Goal: Find specific page/section: Find specific page/section

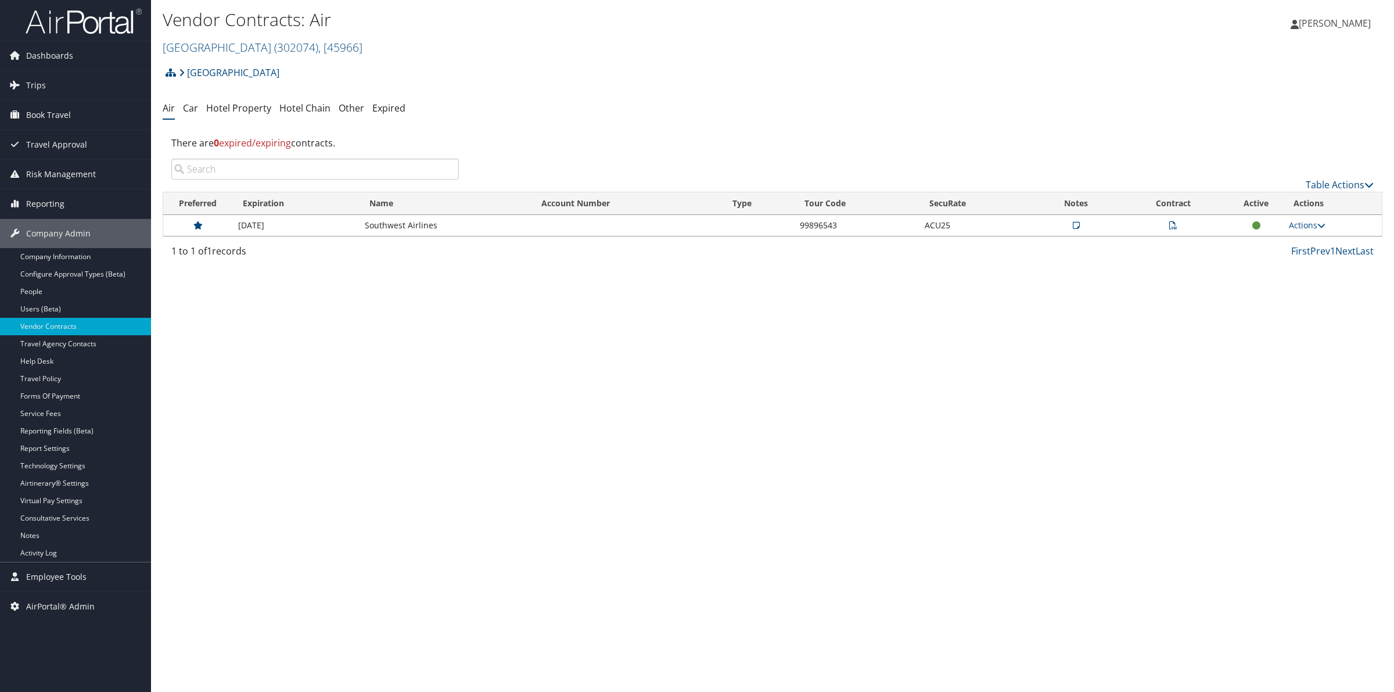
click at [247, 50] on link "Abilene Christian University ( 302074 ) , [ 45966 ]" at bounding box center [263, 47] width 200 height 16
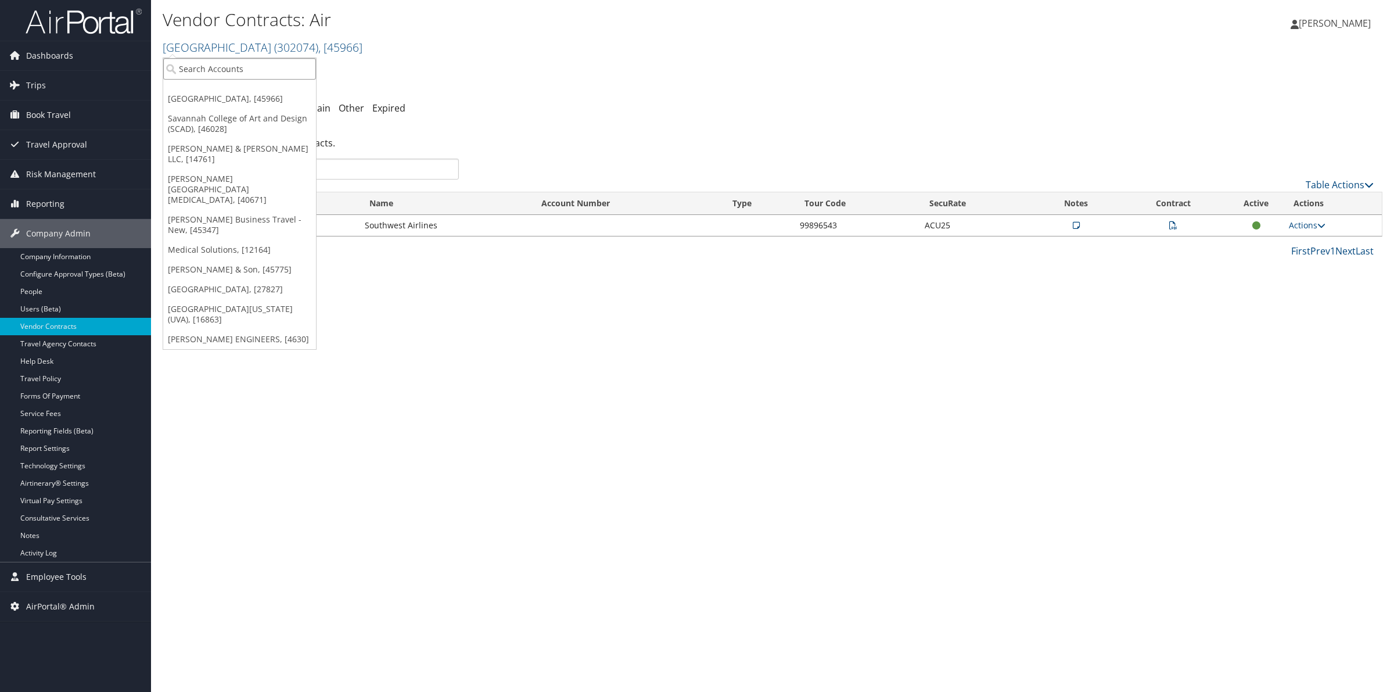
click at [237, 73] on input "search" at bounding box center [239, 68] width 153 height 21
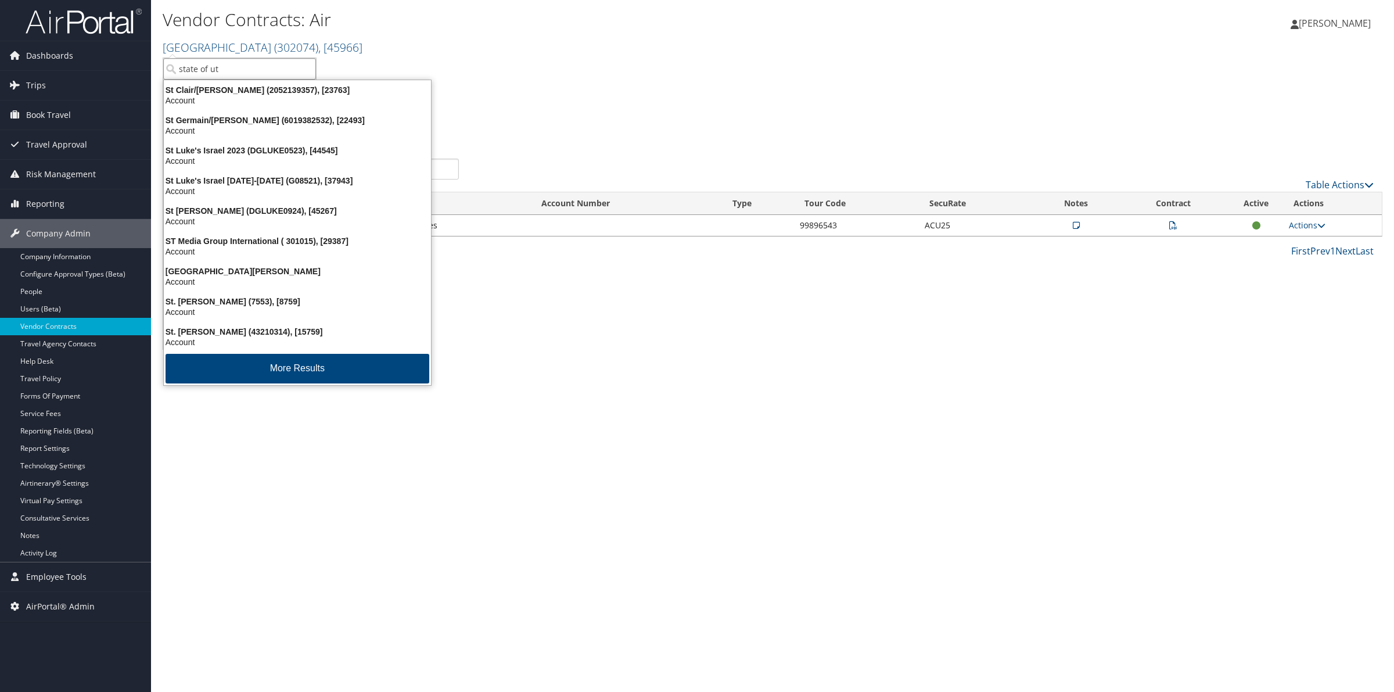
type input "state of uta"
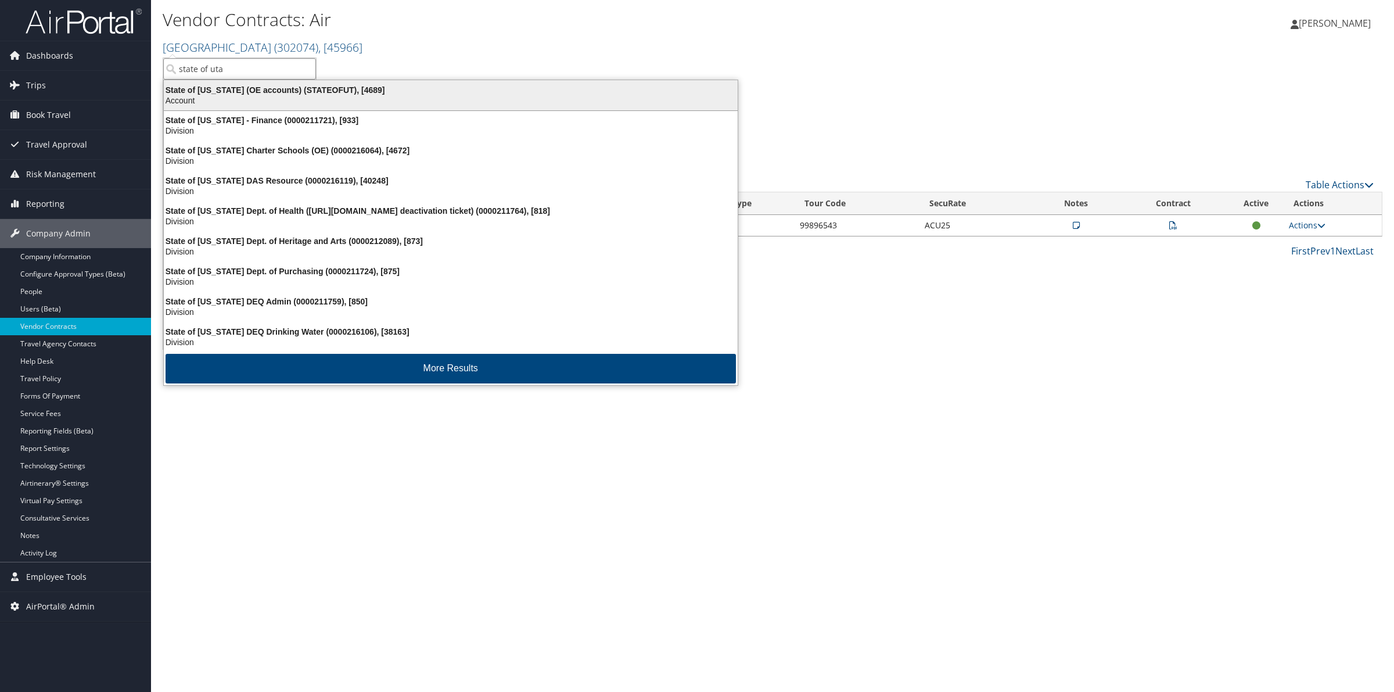
click at [245, 84] on div "State of Utah (OE accounts) (STATEOFUT), [4689] Account" at bounding box center [451, 95] width 570 height 27
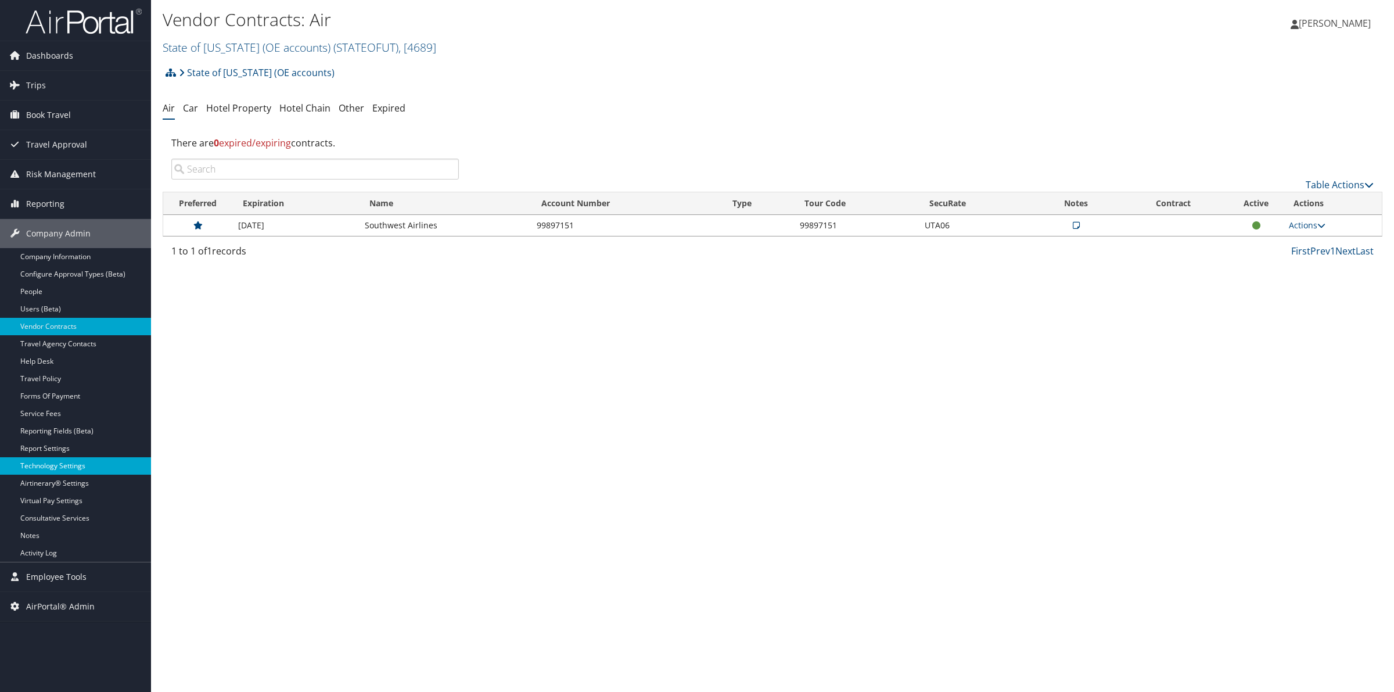
click at [59, 465] on link "Technology Settings" at bounding box center [75, 465] width 151 height 17
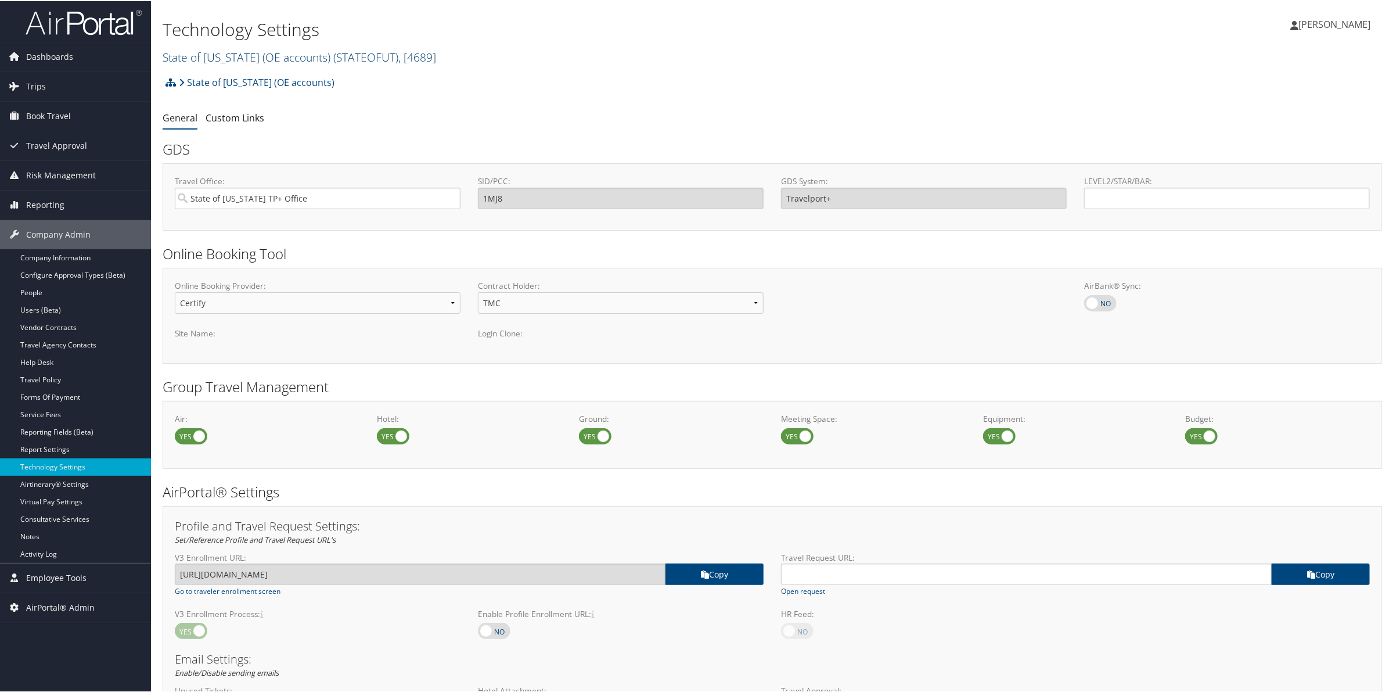
click at [333, 52] on span "( STATEOFUT )" at bounding box center [365, 56] width 65 height 16
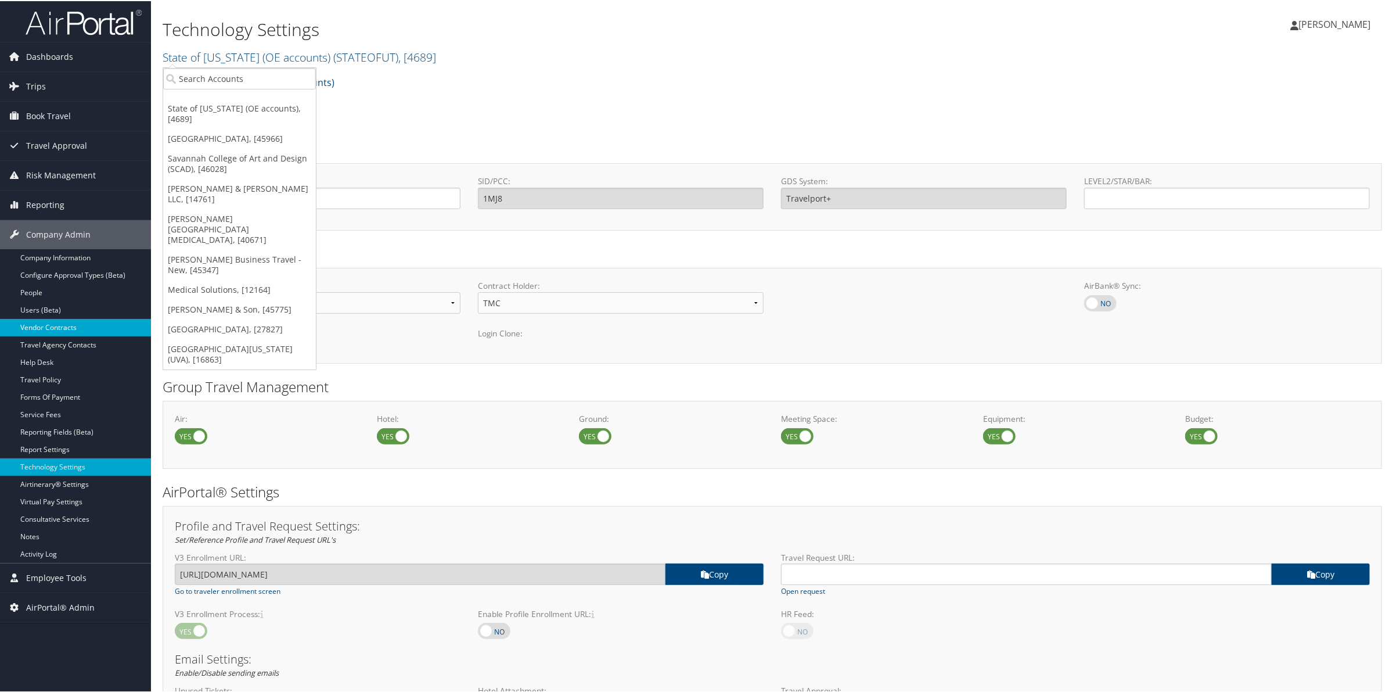
click at [60, 329] on link "Vendor Contracts" at bounding box center [75, 326] width 151 height 17
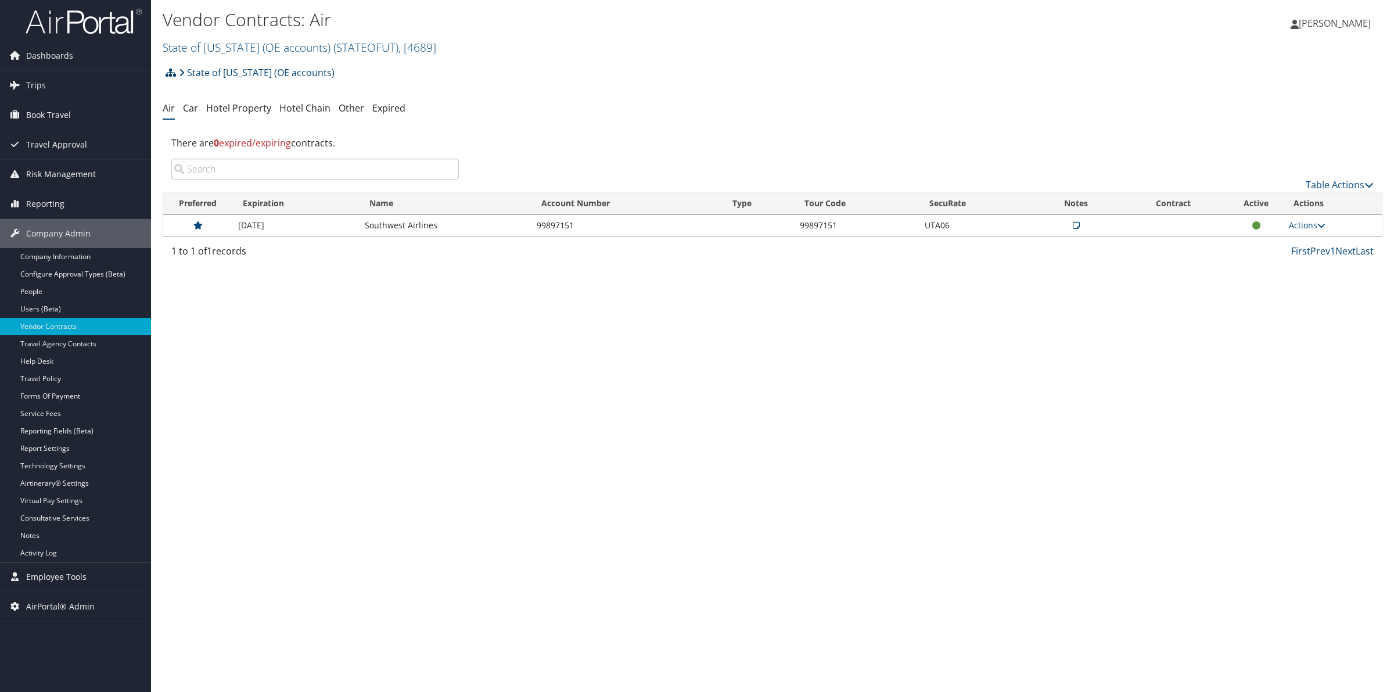
click at [169, 74] on icon at bounding box center [171, 72] width 10 height 9
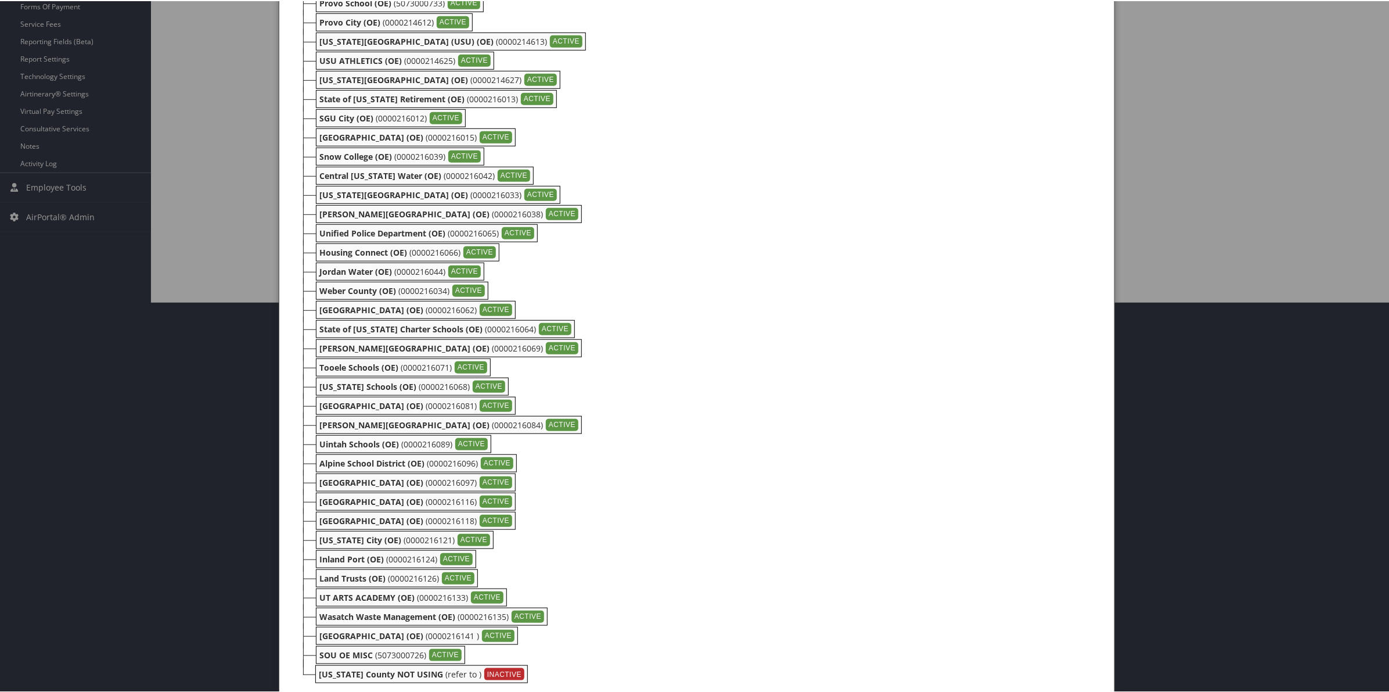
scroll to position [403, 0]
